Goal: Find specific page/section: Find specific page/section

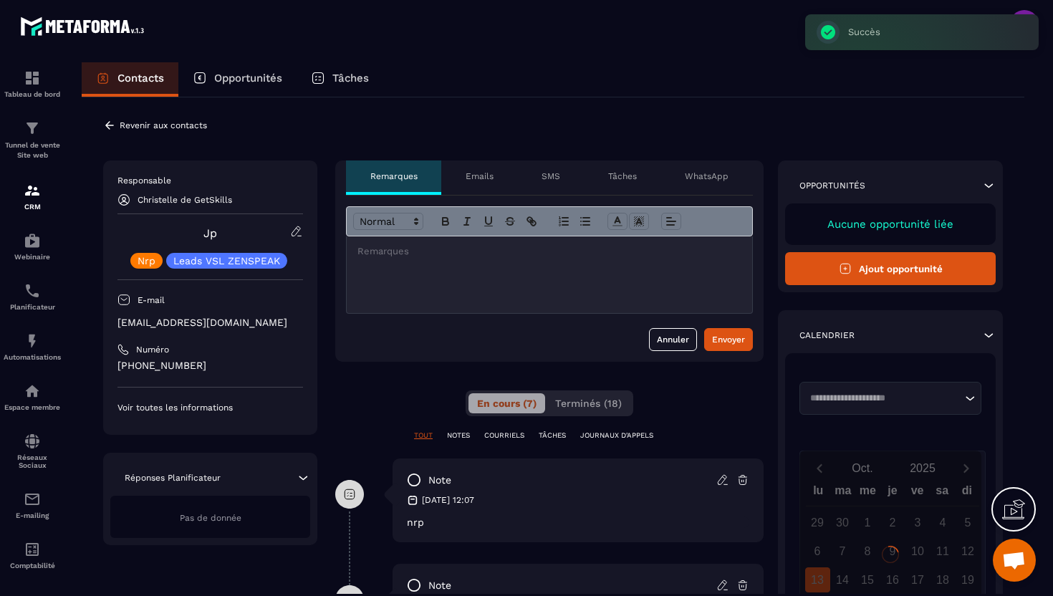
click at [113, 120] on icon at bounding box center [109, 125] width 13 height 13
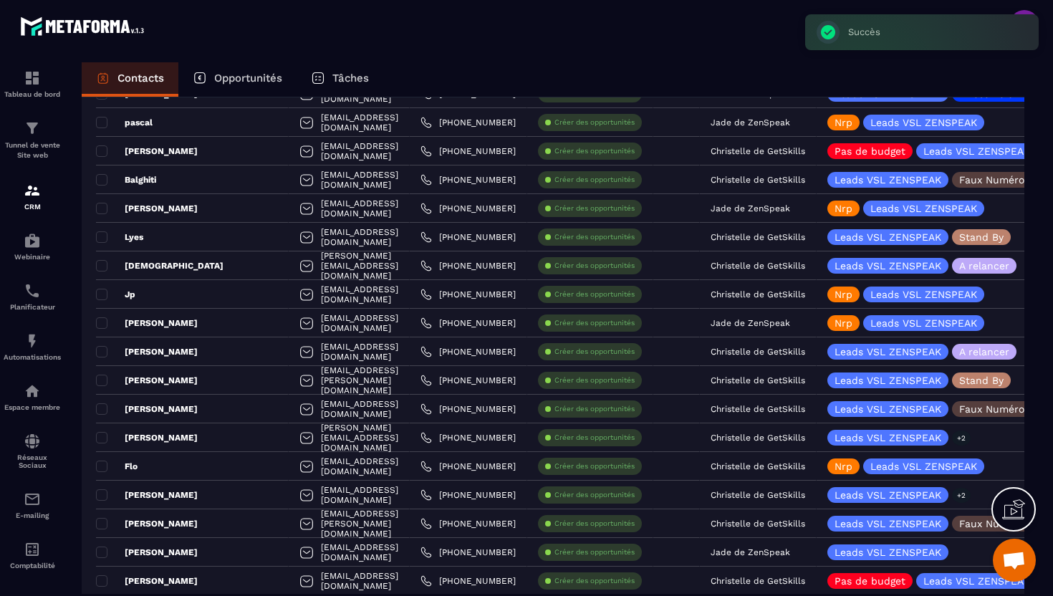
scroll to position [635, 0]
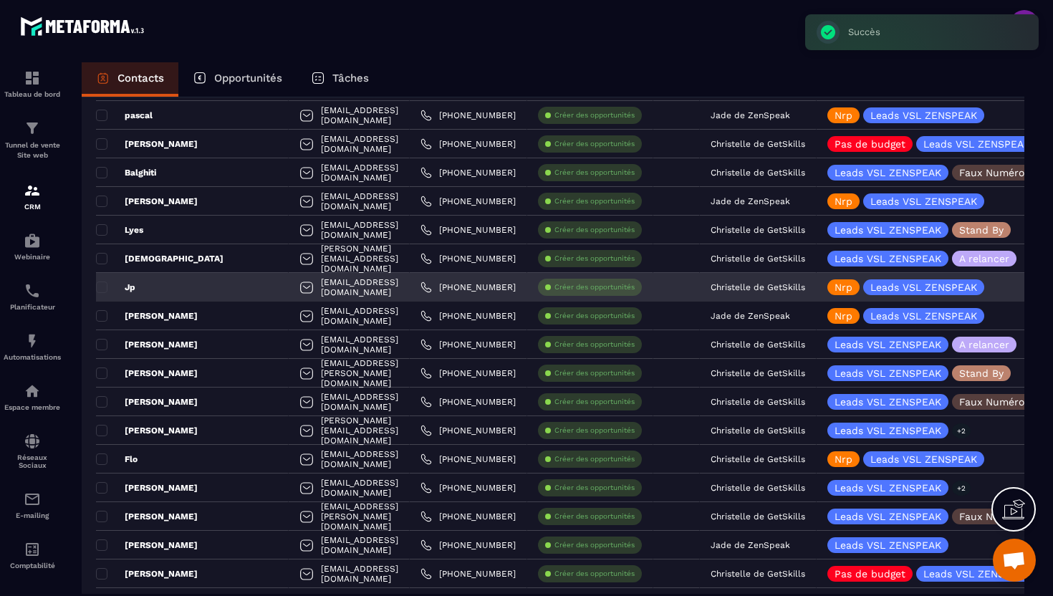
click at [784, 280] on div "Christelle de GetSkills" at bounding box center [758, 287] width 117 height 29
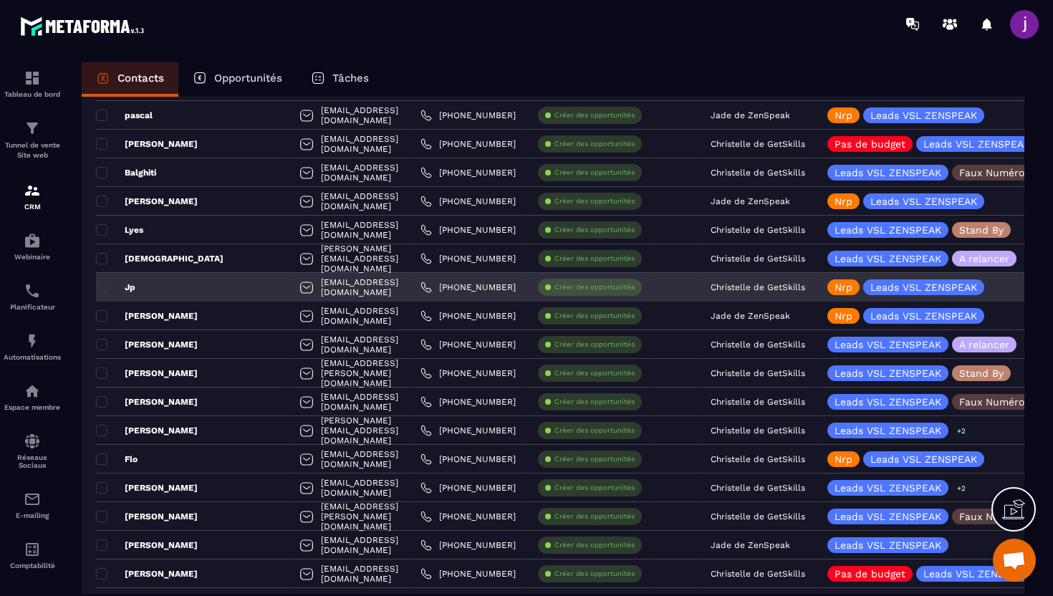
click at [783, 289] on p "Christelle de GetSkills" at bounding box center [758, 287] width 95 height 10
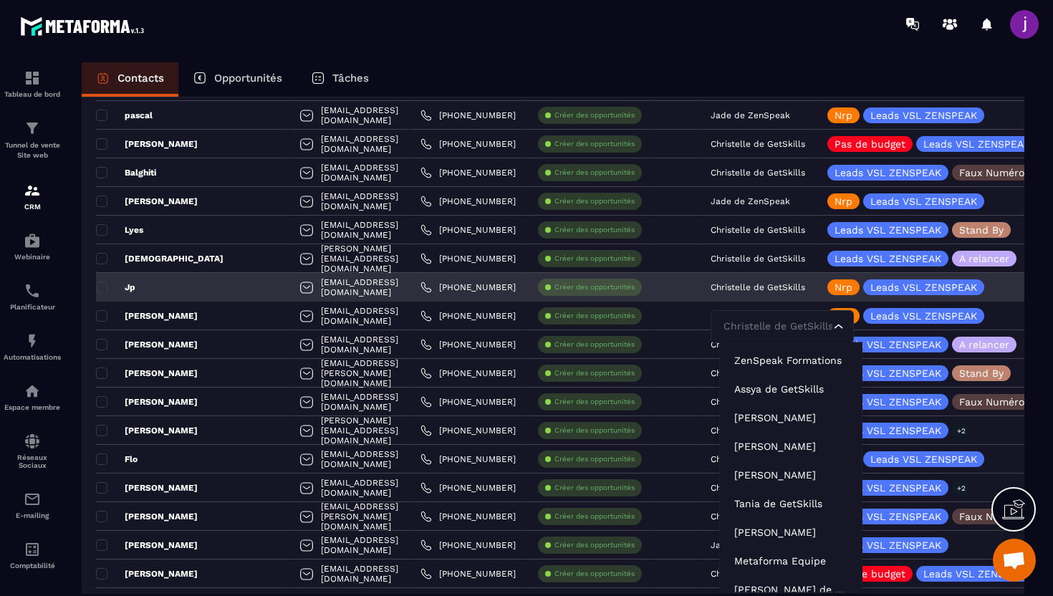
click at [779, 330] on input "Search for option" at bounding box center [775, 327] width 110 height 16
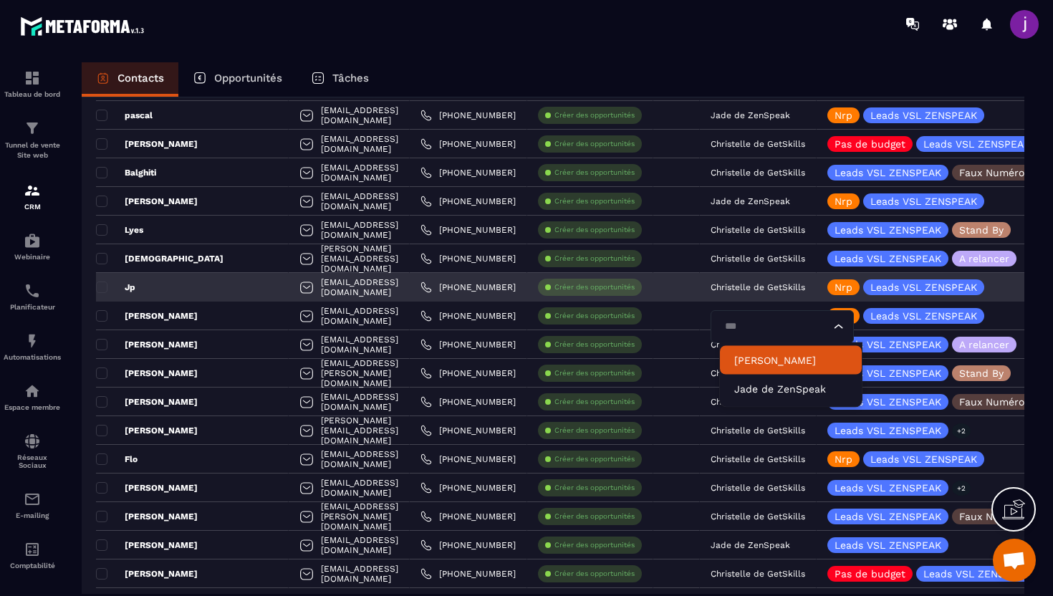
type input "****"
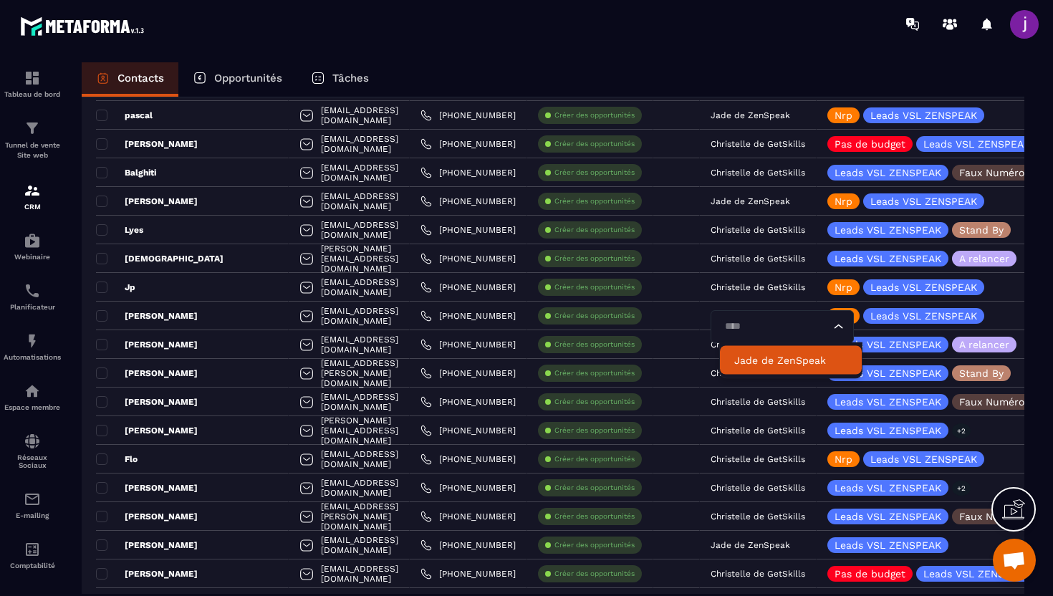
click at [766, 360] on p "Jade de ZenSpeak" at bounding box center [790, 360] width 113 height 14
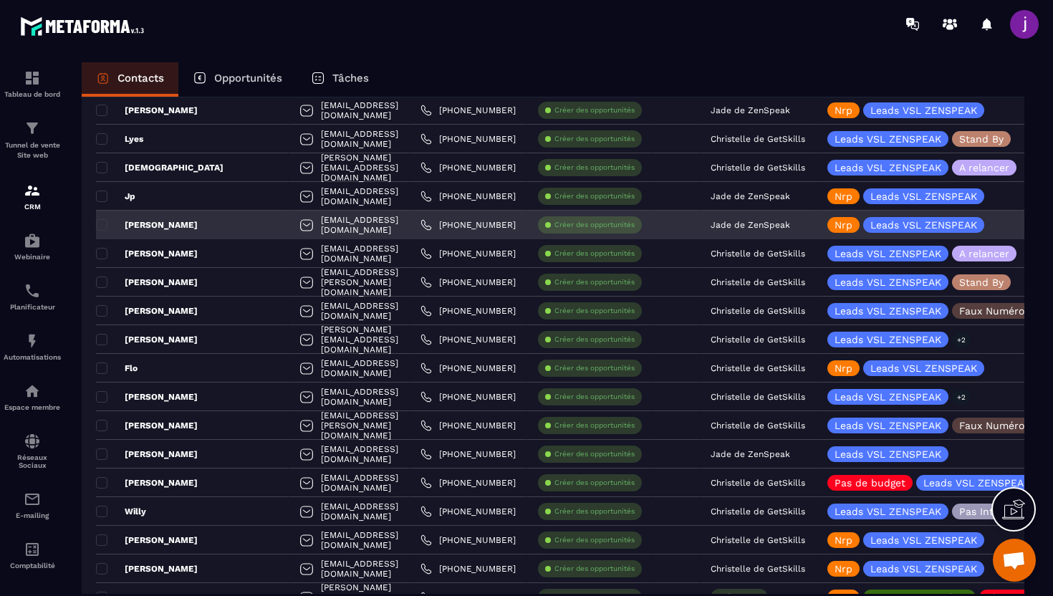
scroll to position [761, 0]
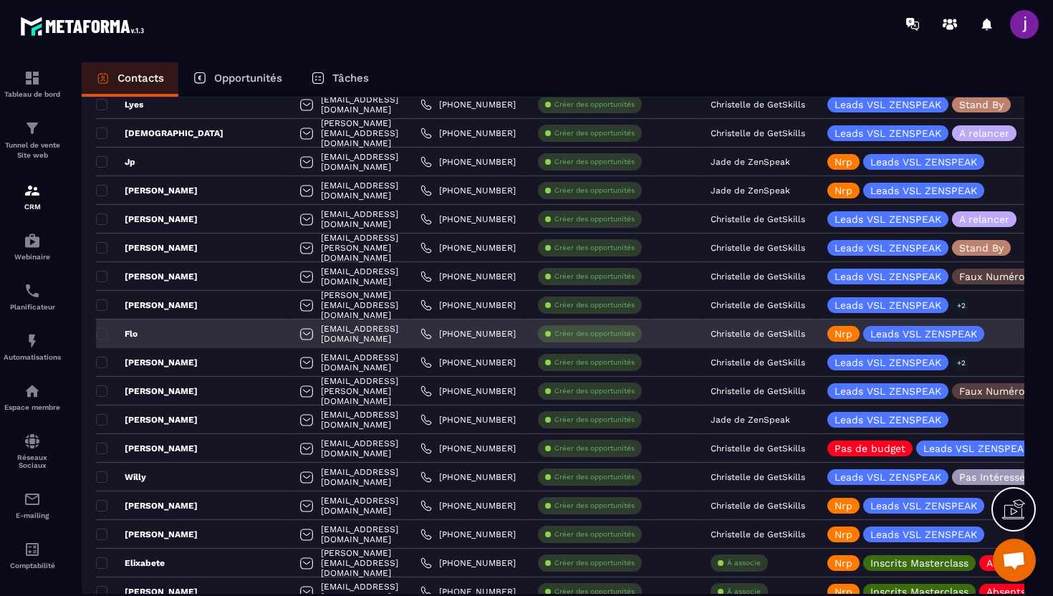
click at [732, 335] on p "Christelle de GetSkills" at bounding box center [758, 334] width 95 height 10
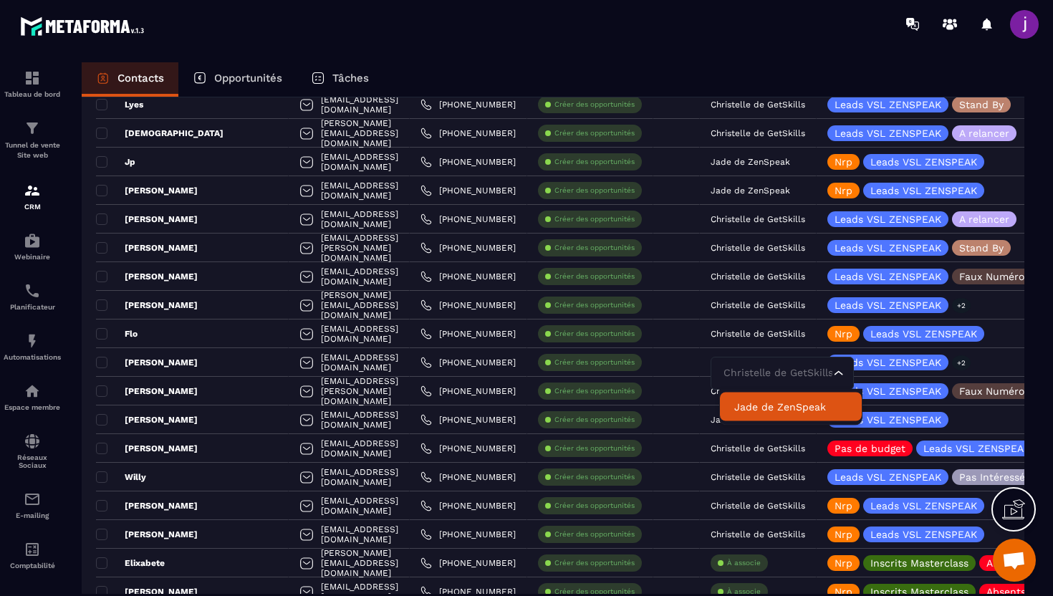
click at [748, 415] on li "Jade de ZenSpeak" at bounding box center [791, 407] width 142 height 29
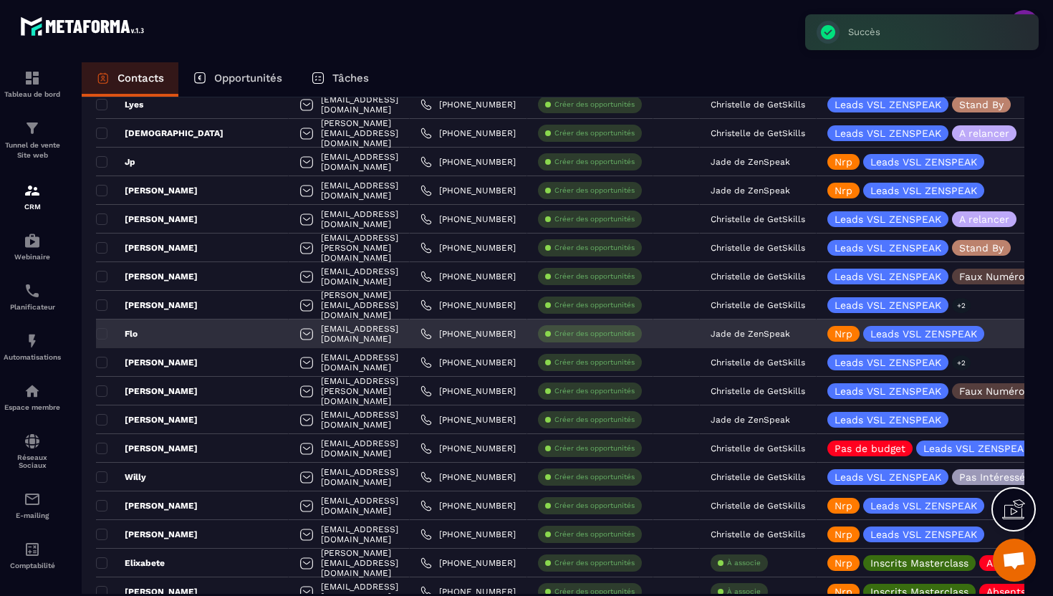
click at [204, 332] on div "Flo" at bounding box center [192, 333] width 193 height 29
